Goal: Task Accomplishment & Management: Use online tool/utility

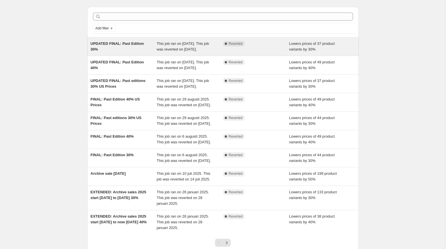
scroll to position [18, 0]
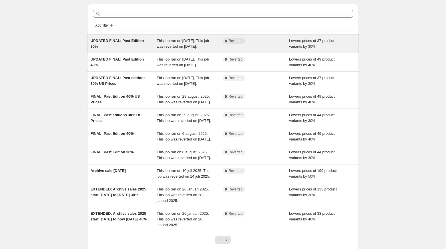
click at [179, 46] on span "This job ran on 3 september 2025. This job was reverted on 23 september 2025." at bounding box center [183, 44] width 52 height 10
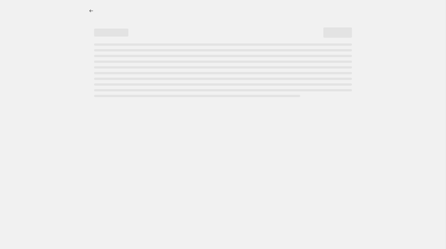
select select "percentage"
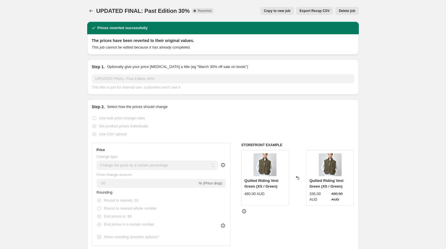
click at [129, 47] on icon "This job cannot be edited because it has already completed." at bounding box center [141, 47] width 99 height 4
